Goal: Understand process/instructions: Learn how to perform a task or action

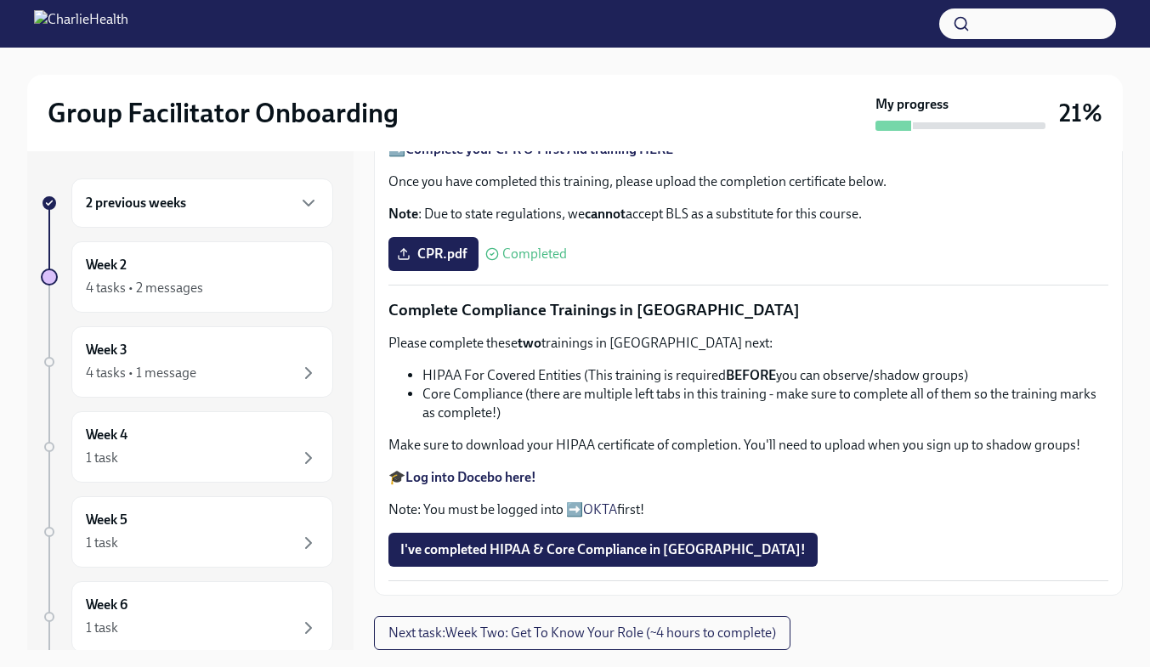
scroll to position [1077, 0]
click at [619, 549] on span "I've completed HIPAA & Core Compliance in Docebo!" at bounding box center [602, 549] width 405 height 17
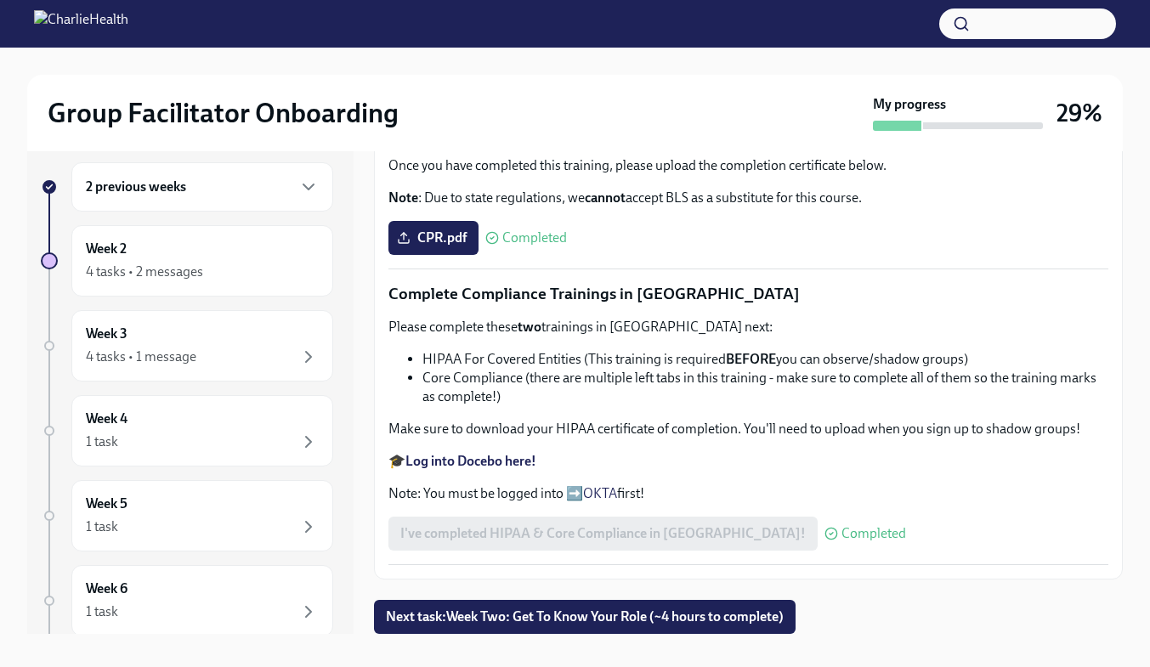
scroll to position [31, 0]
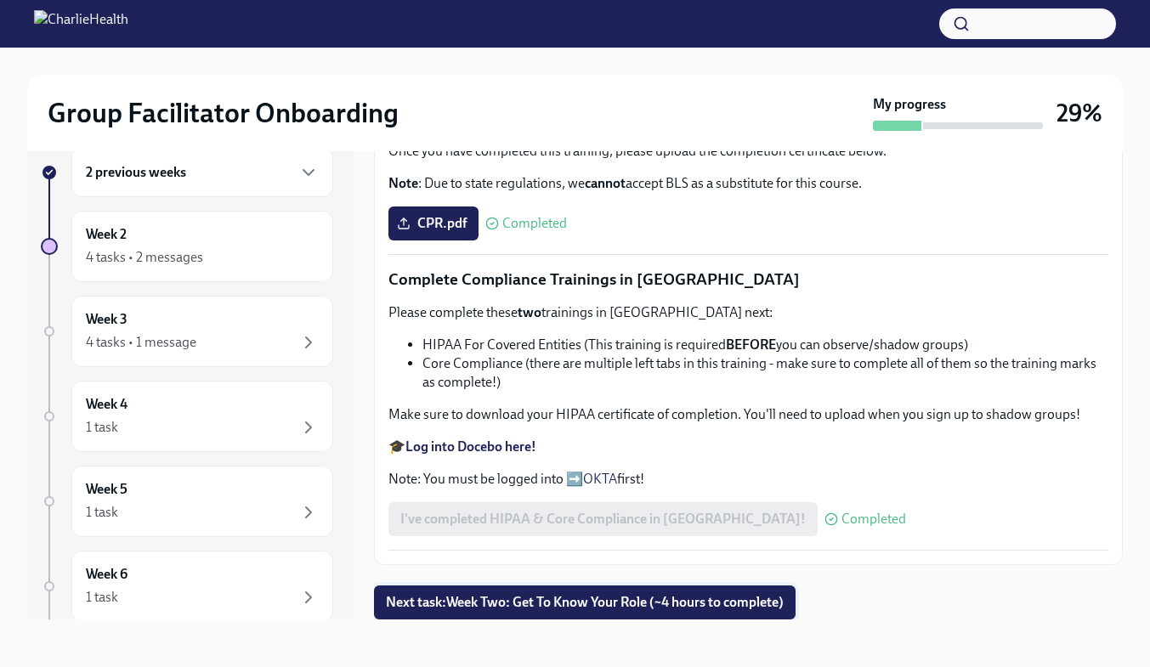
click at [698, 593] on button "Next task : Week Two: Get To Know Your Role (~4 hours to complete)" at bounding box center [584, 602] width 421 height 34
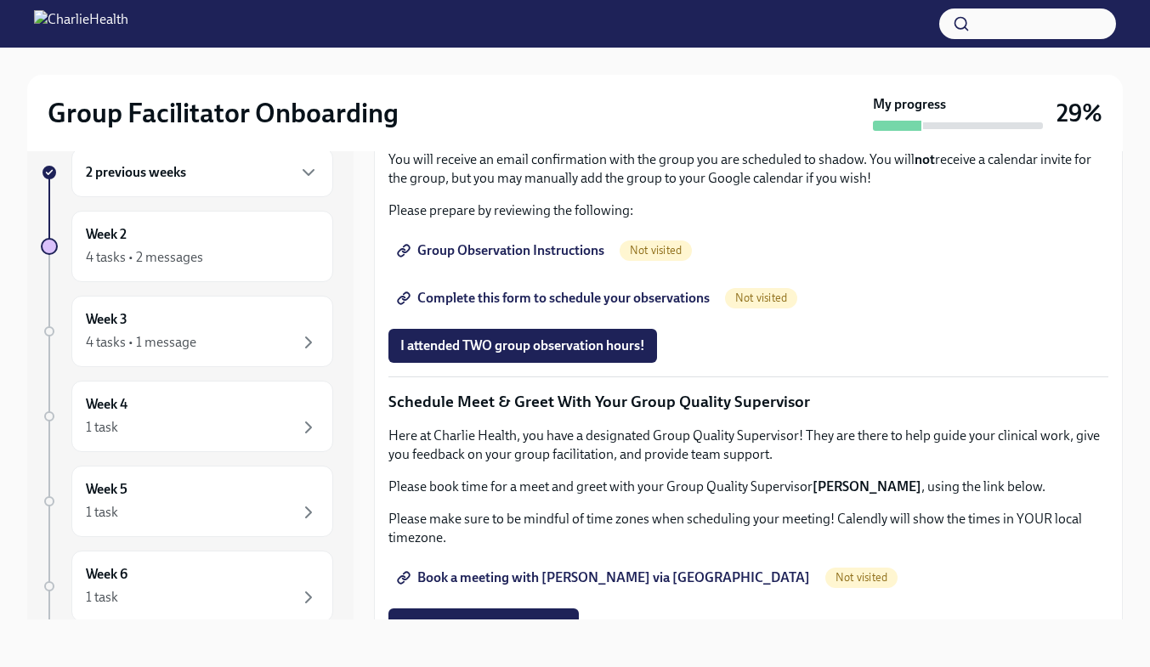
scroll to position [935, 0]
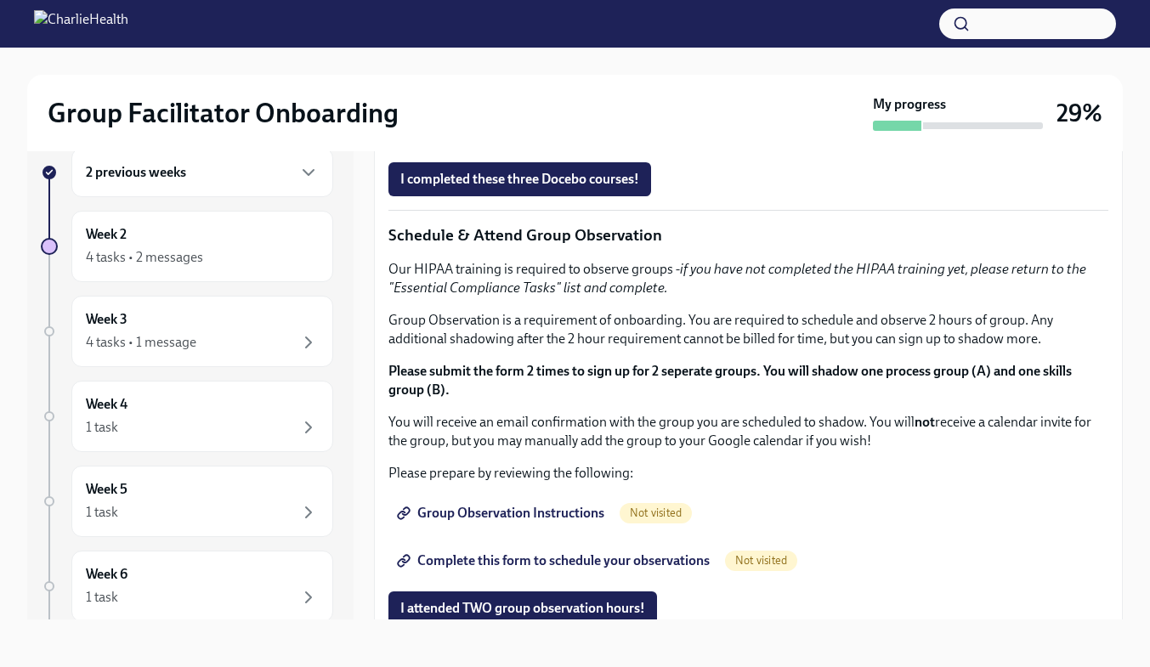
scroll to position [834, 0]
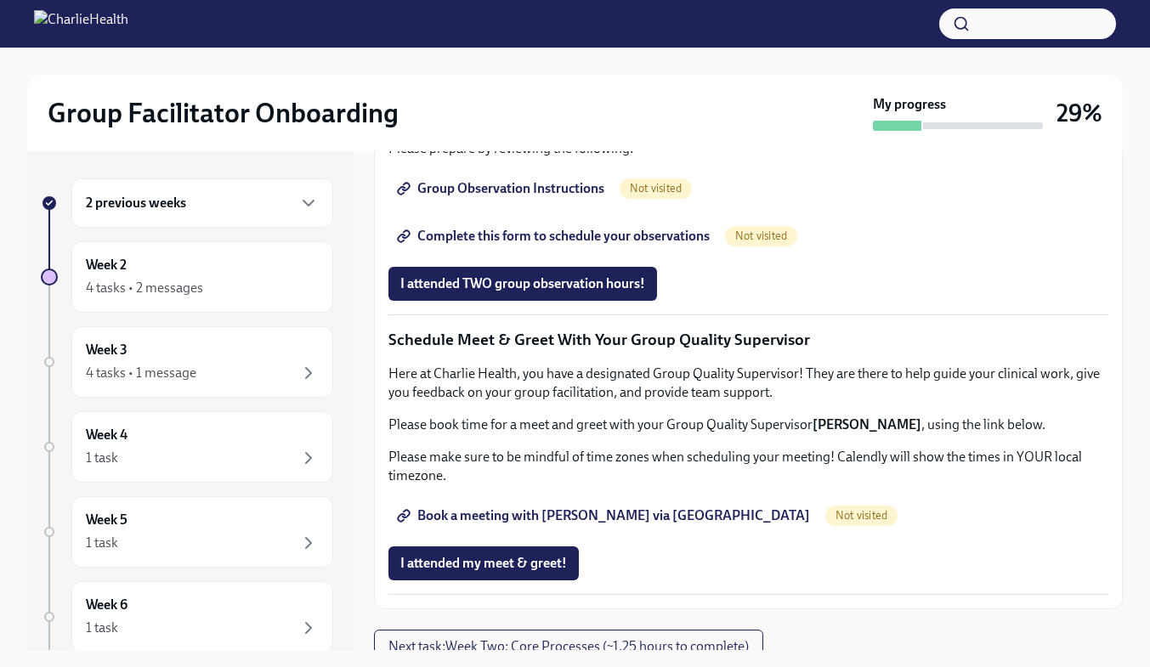
scroll to position [1190, 0]
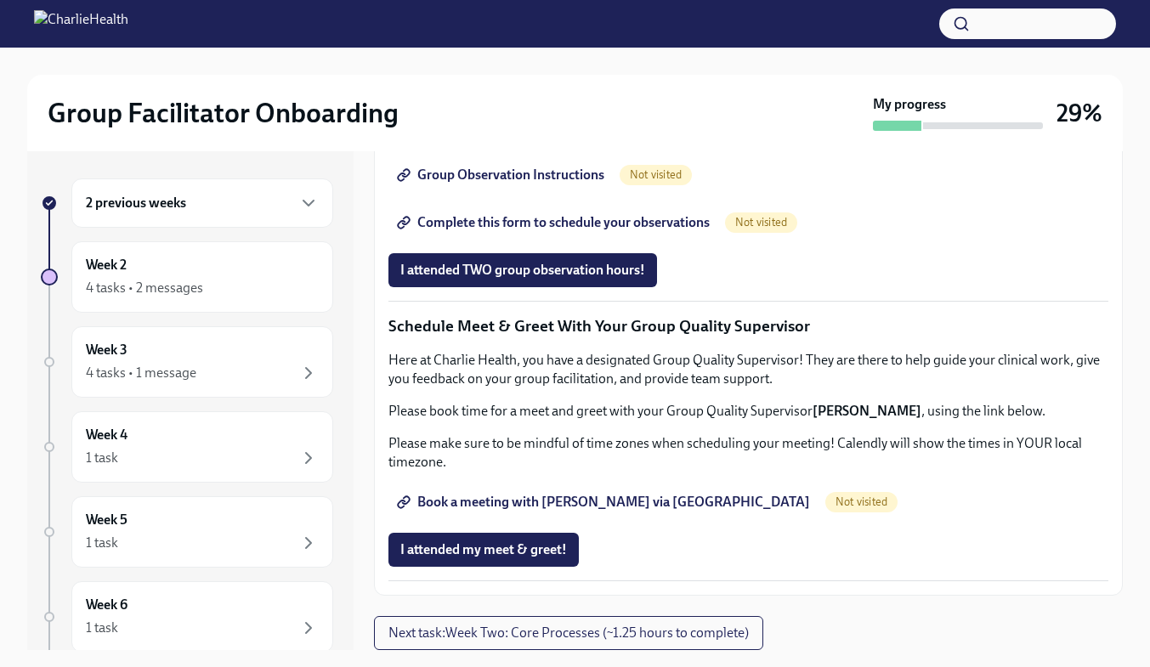
click at [491, 184] on span "Group Observation Instructions" at bounding box center [502, 175] width 204 height 17
click at [655, 231] on span "Complete this form to schedule your observations" at bounding box center [554, 222] width 309 height 17
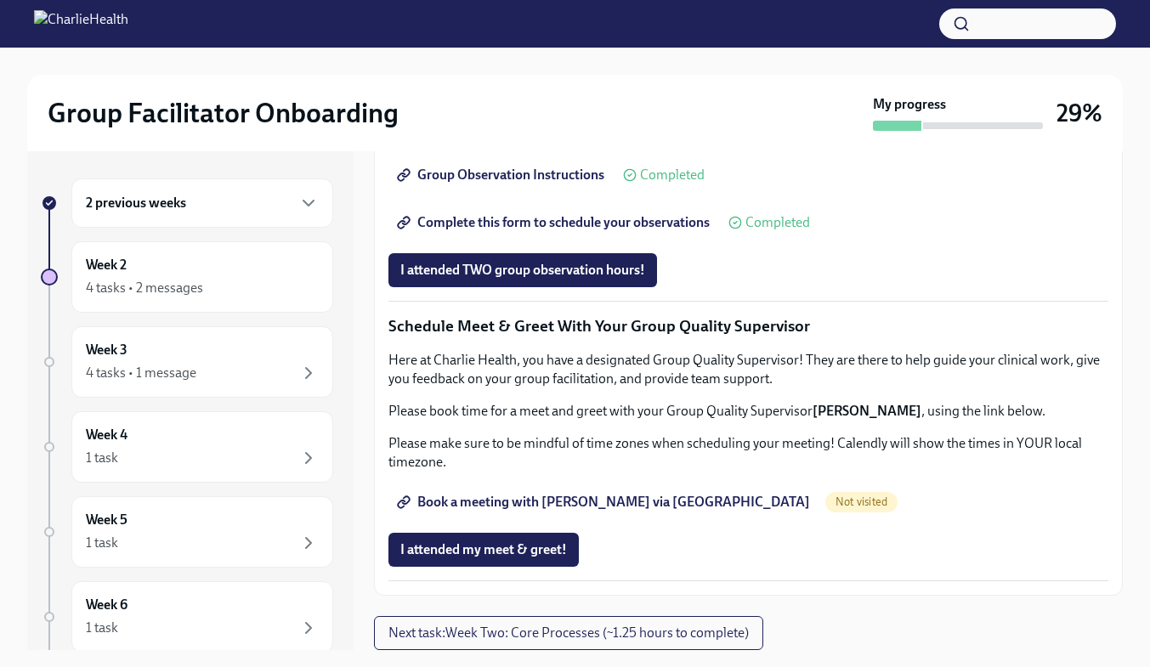
scroll to position [1598, 0]
click at [624, 504] on span "Book a meeting with [PERSON_NAME] via [GEOGRAPHIC_DATA]" at bounding box center [605, 502] width 410 height 17
click at [767, 114] on div "Group Facilitator Onboarding" at bounding box center [457, 113] width 818 height 34
click at [703, 636] on span "Next task : Week Two: Core Processes (~1.25 hours to complete)" at bounding box center [568, 633] width 360 height 17
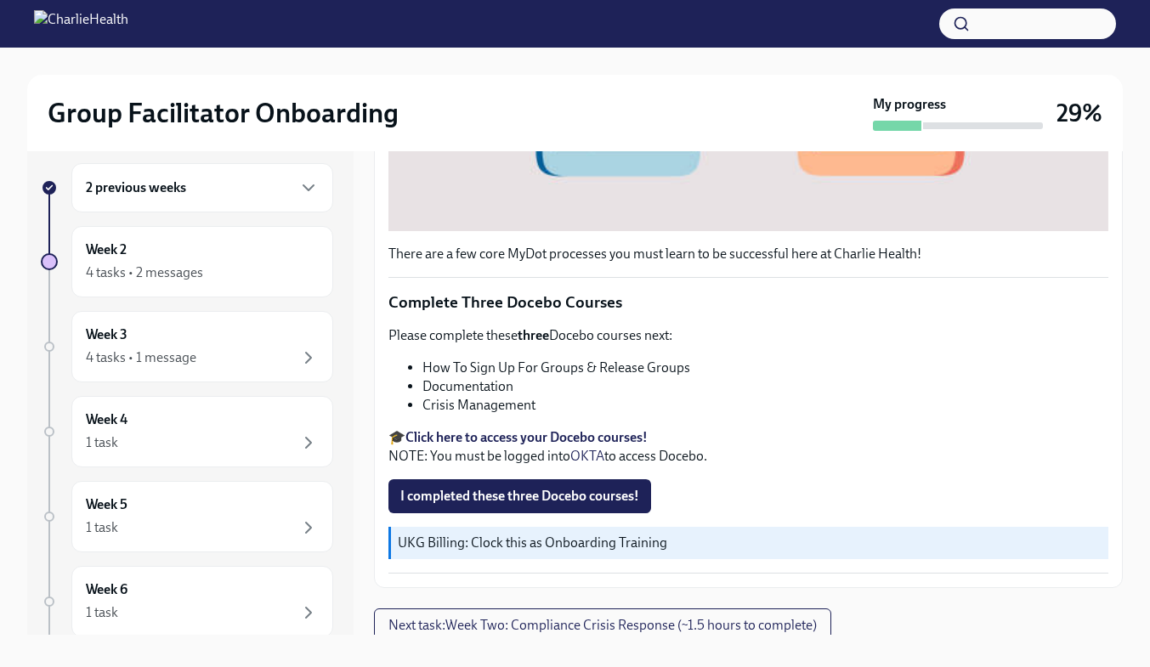
scroll to position [31, 0]
